Goal: Task Accomplishment & Management: Use online tool/utility

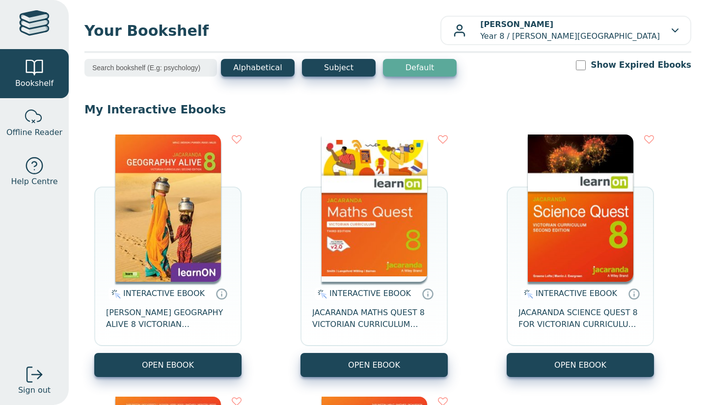
click at [314, 218] on div "INTERACTIVE EBOOK JACARANDA MATHS QUEST 8 VICTORIAN CURRICULUM LEARNON EBOOK 3E…" at bounding box center [373, 256] width 147 height 243
click at [337, 210] on img at bounding box center [375, 208] width 106 height 147
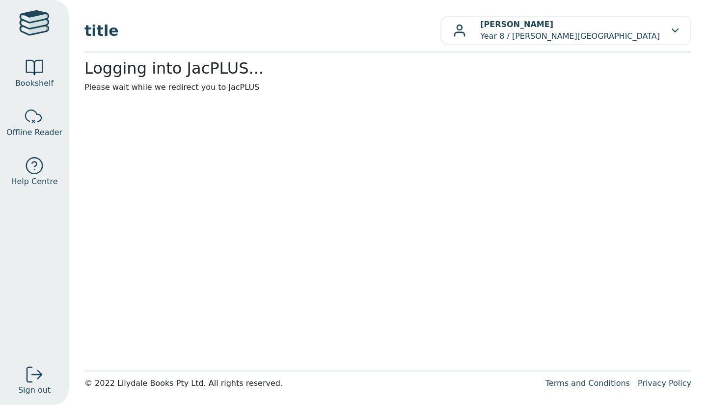
click at [337, 210] on main1 "Logging into JacPLUS... Please wait while we redirect you to JacPLUS" at bounding box center [387, 211] width 607 height 305
